Goal: Participate in discussion: Engage in conversation with other users on a specific topic

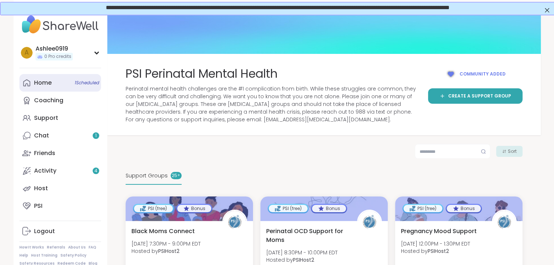
click at [44, 85] on div "Home 1 Scheduled" at bounding box center [43, 83] width 18 height 8
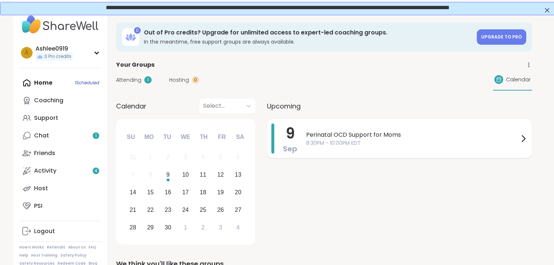
click at [379, 146] on span "8:30PM - 10:00PM EDT" at bounding box center [412, 143] width 213 height 8
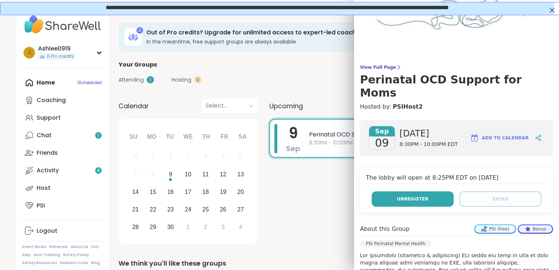
click at [432, 191] on button "Unregister" at bounding box center [413, 198] width 82 height 15
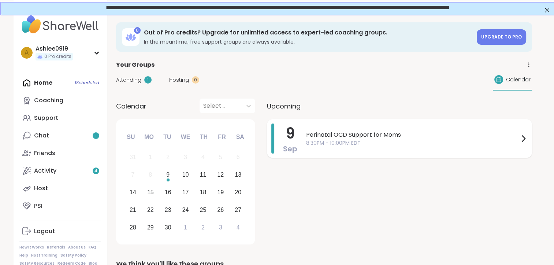
click at [359, 154] on div "[DATE] Perinatal OCD Support for Moms 8:30PM - 10:00PM EDT" at bounding box center [399, 138] width 265 height 39
click at [382, 146] on span "8:30PM - 10:00PM EDT" at bounding box center [412, 143] width 213 height 8
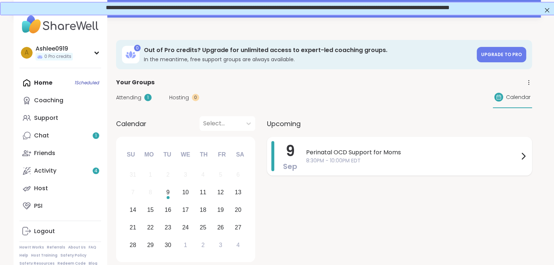
click at [370, 159] on span "8:30PM - 10:00PM EDT" at bounding box center [412, 161] width 213 height 8
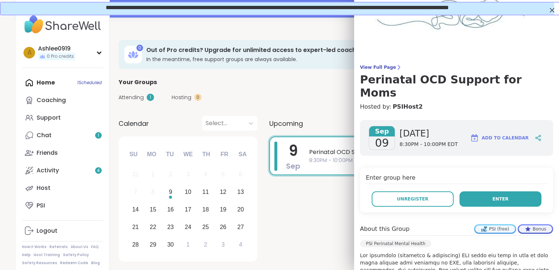
click at [494, 191] on button "Enter" at bounding box center [501, 198] width 82 height 15
click at [483, 191] on button "Enter" at bounding box center [501, 198] width 82 height 15
